Goal: Transaction & Acquisition: Subscribe to service/newsletter

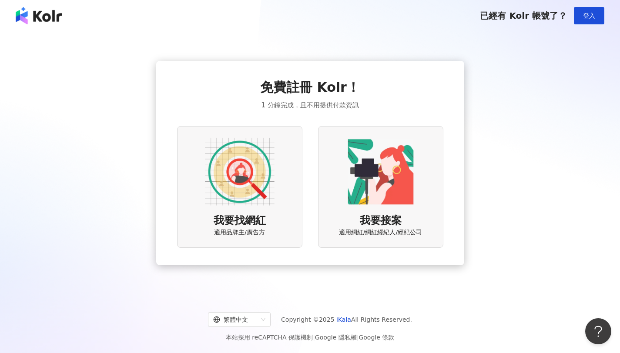
click at [58, 10] on img at bounding box center [39, 15] width 47 height 17
click at [240, 183] on img at bounding box center [240, 172] width 70 height 70
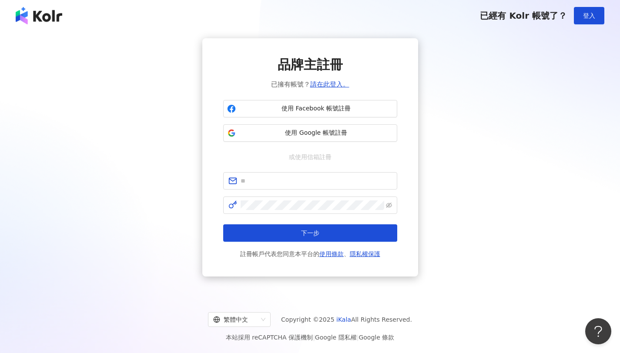
click at [30, 9] on img at bounding box center [39, 15] width 47 height 17
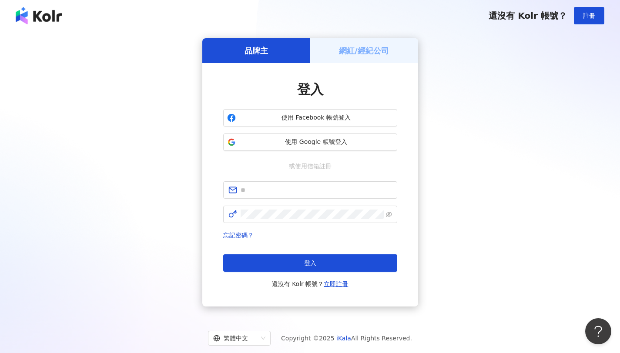
click at [23, 5] on div "還沒有 Kolr 帳號？ 註冊" at bounding box center [310, 15] width 620 height 31
click at [25, 14] on img at bounding box center [39, 15] width 47 height 17
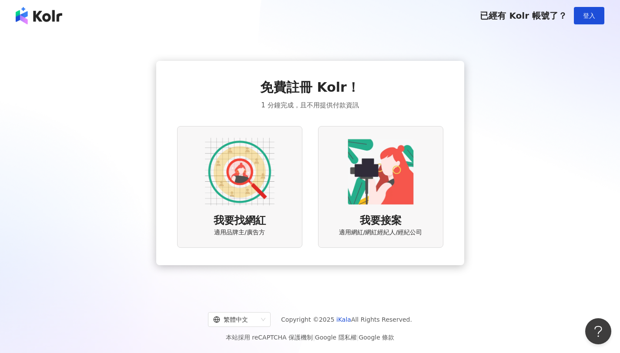
click at [57, 17] on img at bounding box center [39, 15] width 47 height 17
